Goal: Navigation & Orientation: Find specific page/section

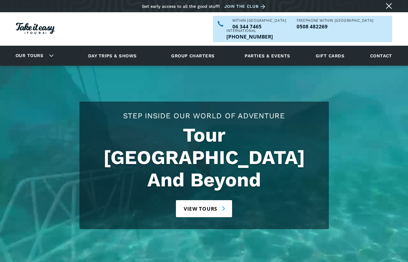
click at [33, 49] on link "Our tours" at bounding box center [29, 56] width 37 height 14
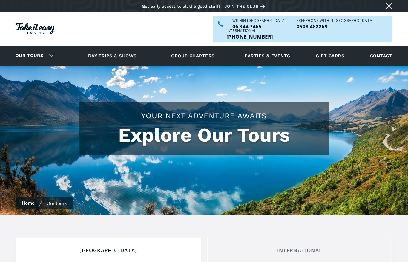
click at [383, 48] on link "Contact" at bounding box center [381, 56] width 28 height 16
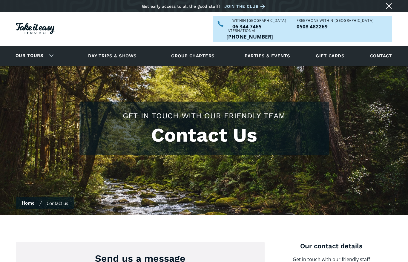
click at [128, 48] on link "Day trips & shows" at bounding box center [113, 56] width 64 height 16
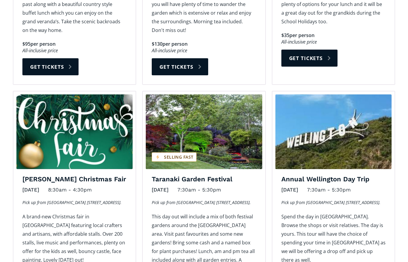
scroll to position [620, 0]
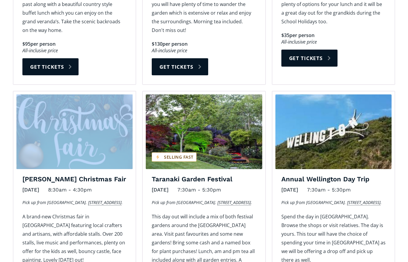
click at [1, 108] on section "Filter: Day trips Shows Thank you! Your submission has been received! Oops! Som…" at bounding box center [204, 201] width 408 height 873
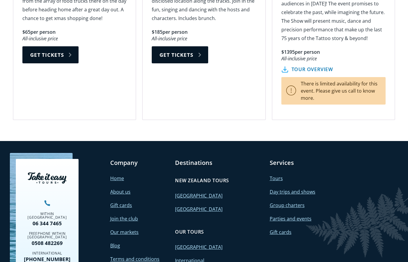
scroll to position [1117, 0]
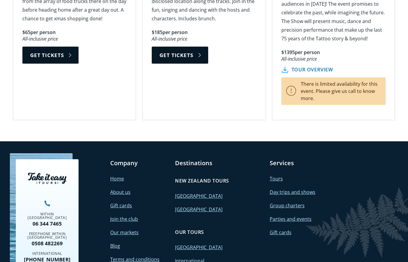
click at [119, 175] on link "Home" at bounding box center [117, 178] width 14 height 7
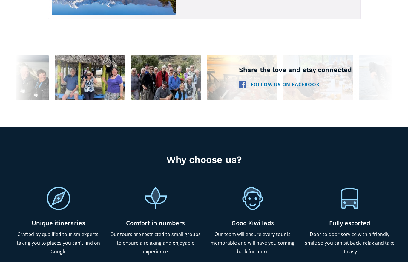
scroll to position [1284, 0]
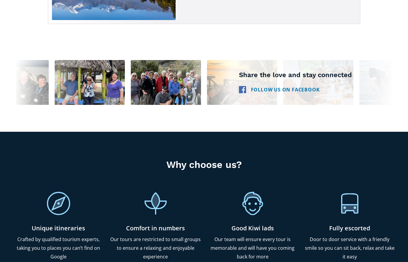
click at [277, 85] on link "Follow us on Facebook" at bounding box center [279, 89] width 81 height 9
